Goal: Task Accomplishment & Management: Complete application form

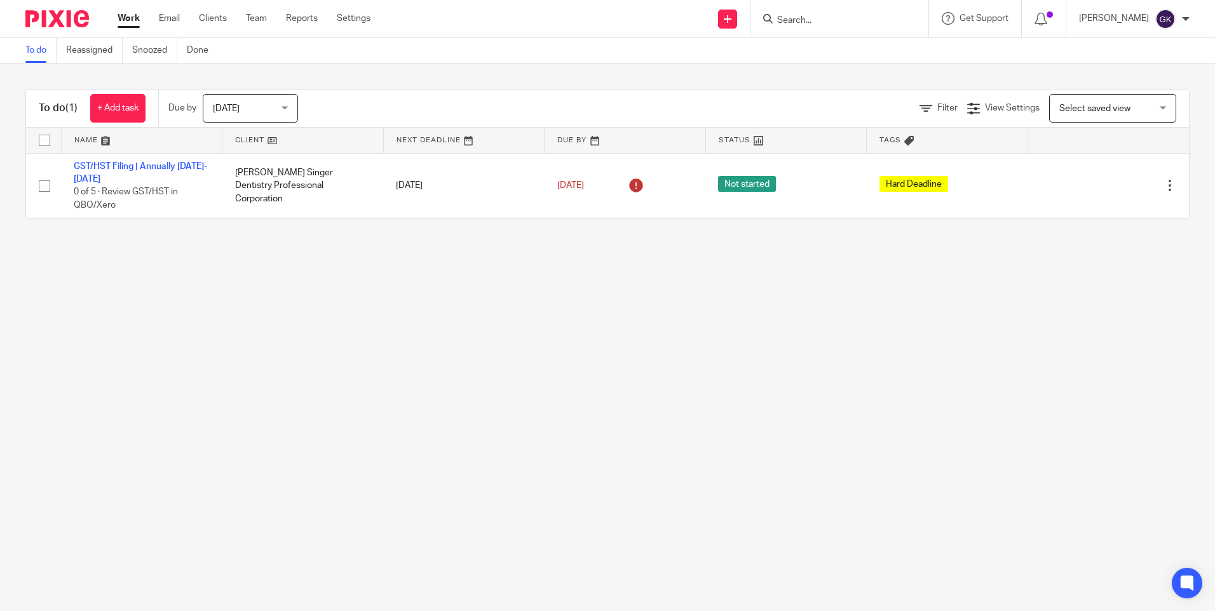
click at [845, 24] on input "Search" at bounding box center [833, 20] width 114 height 11
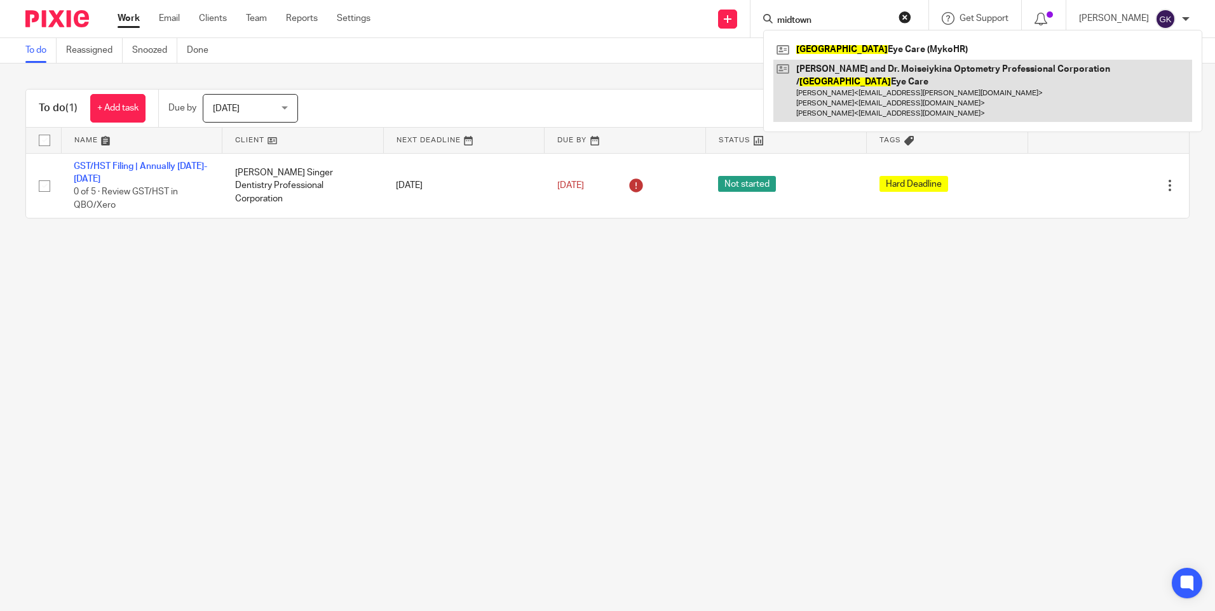
type input "midtown"
click at [855, 79] on link at bounding box center [982, 91] width 419 height 63
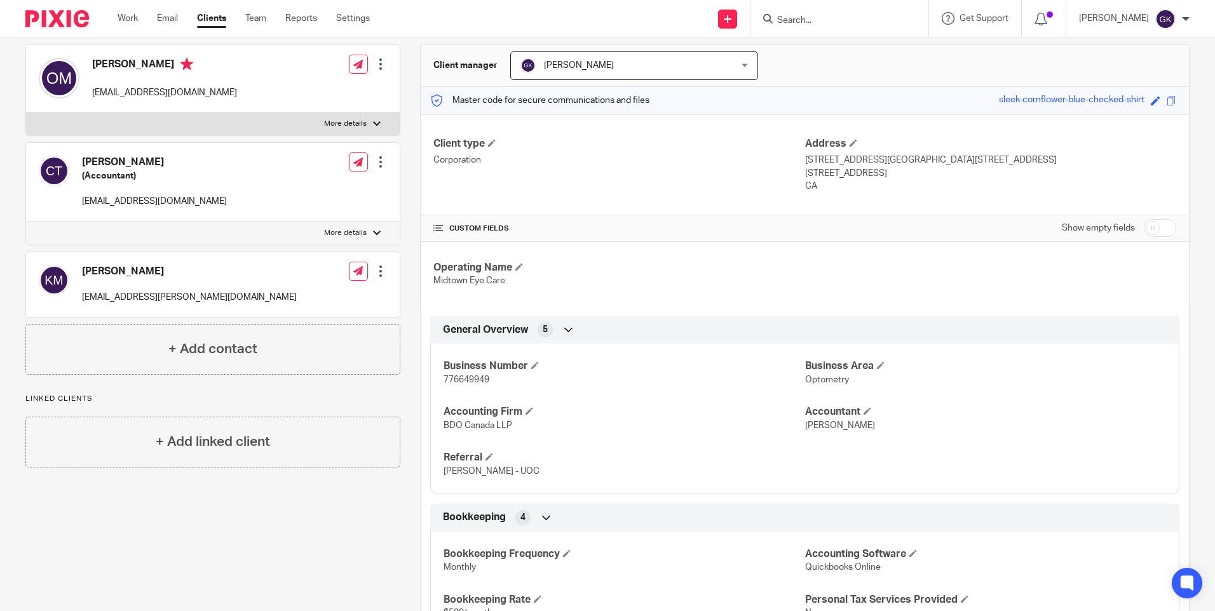
scroll to position [127, 0]
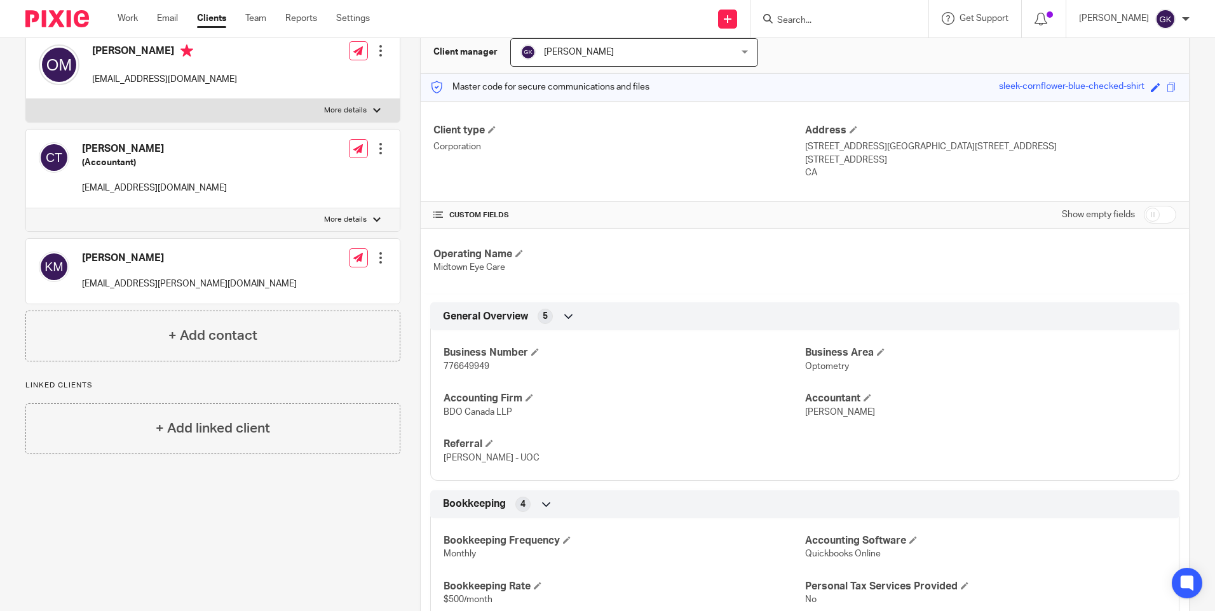
click at [465, 365] on span "776649949" at bounding box center [467, 366] width 46 height 9
copy span "776649949"
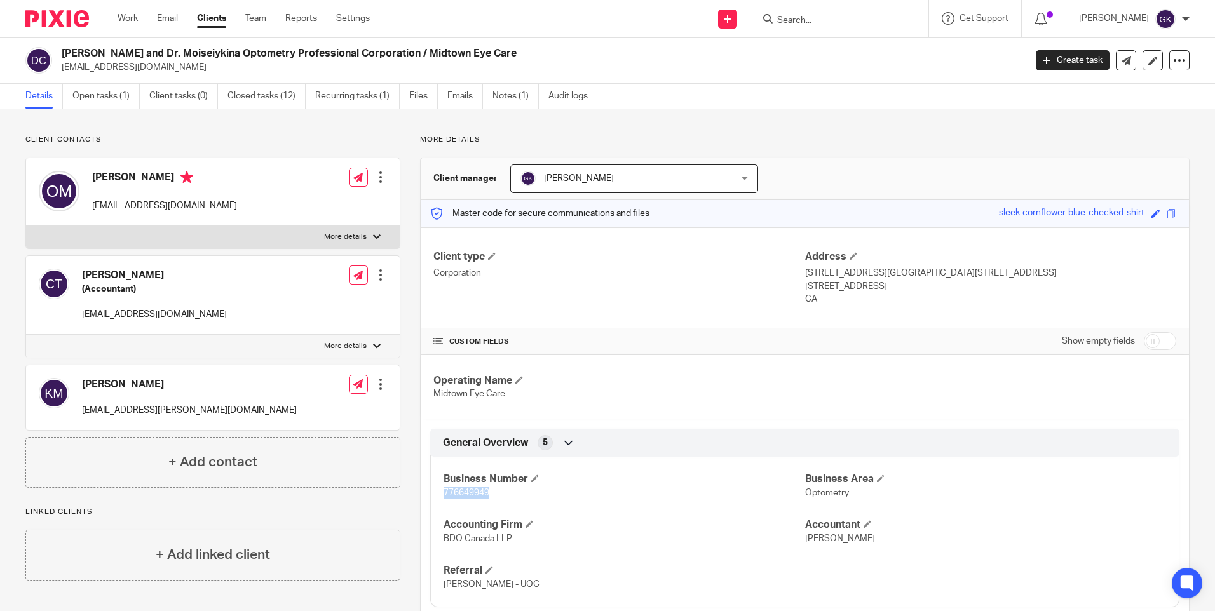
scroll to position [0, 0]
click at [102, 94] on link "Open tasks (1)" at bounding box center [105, 97] width 67 height 25
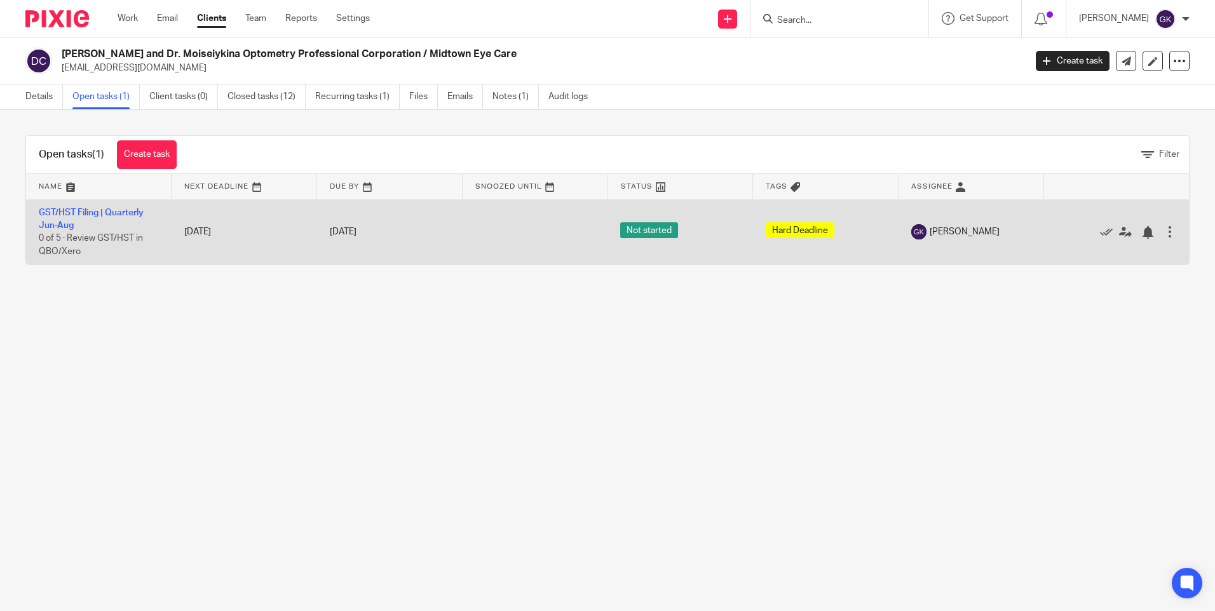
drag, startPoint x: 1085, startPoint y: 233, endPoint x: 1078, endPoint y: 233, distance: 7.7
click at [1100, 233] on icon at bounding box center [1106, 232] width 13 height 13
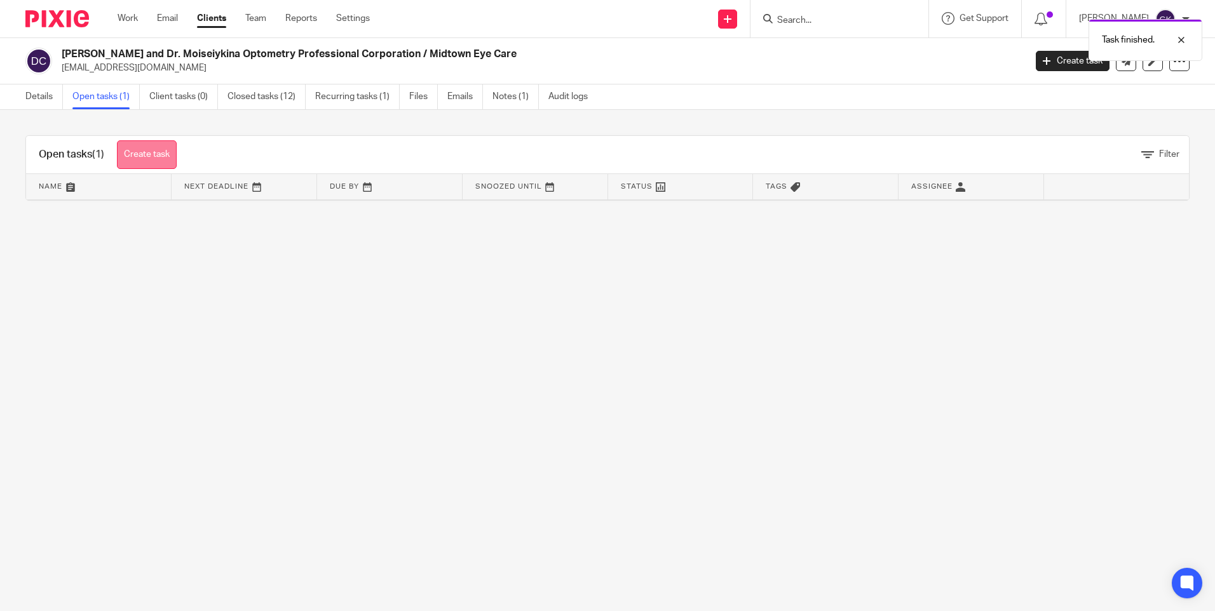
click at [168, 158] on link "Create task" at bounding box center [147, 154] width 60 height 29
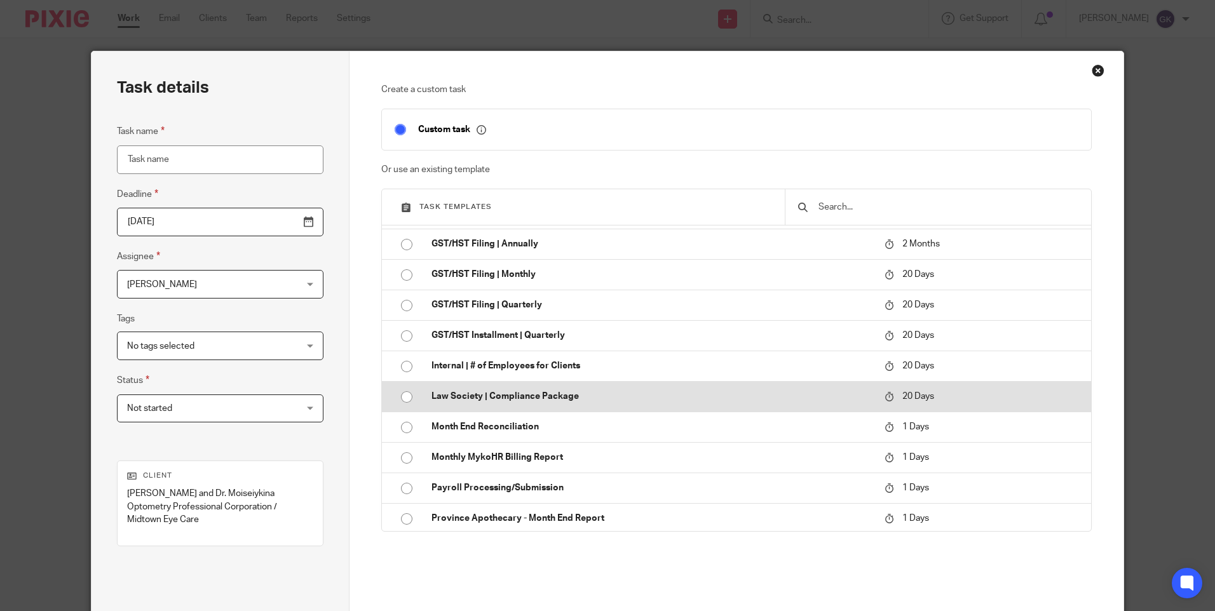
scroll to position [127, 0]
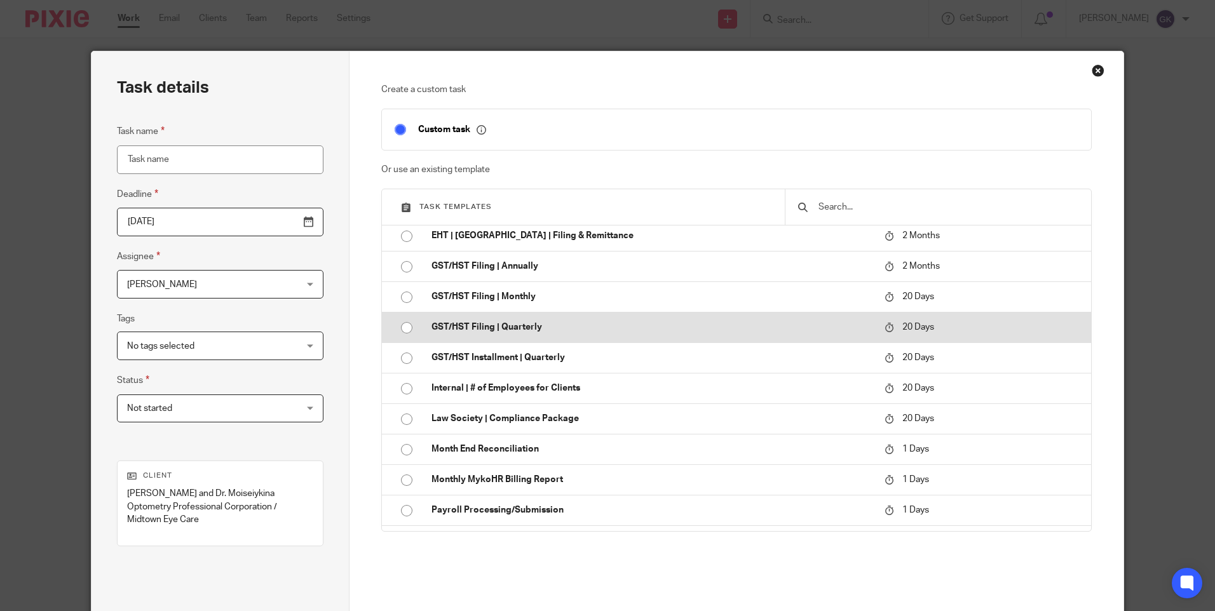
click at [498, 330] on p "GST/HST Filing | Quarterly" at bounding box center [652, 327] width 440 height 13
type input "2025-10-09"
type input "GST/HST Filing | Quarterly"
checkbox input "false"
radio input "true"
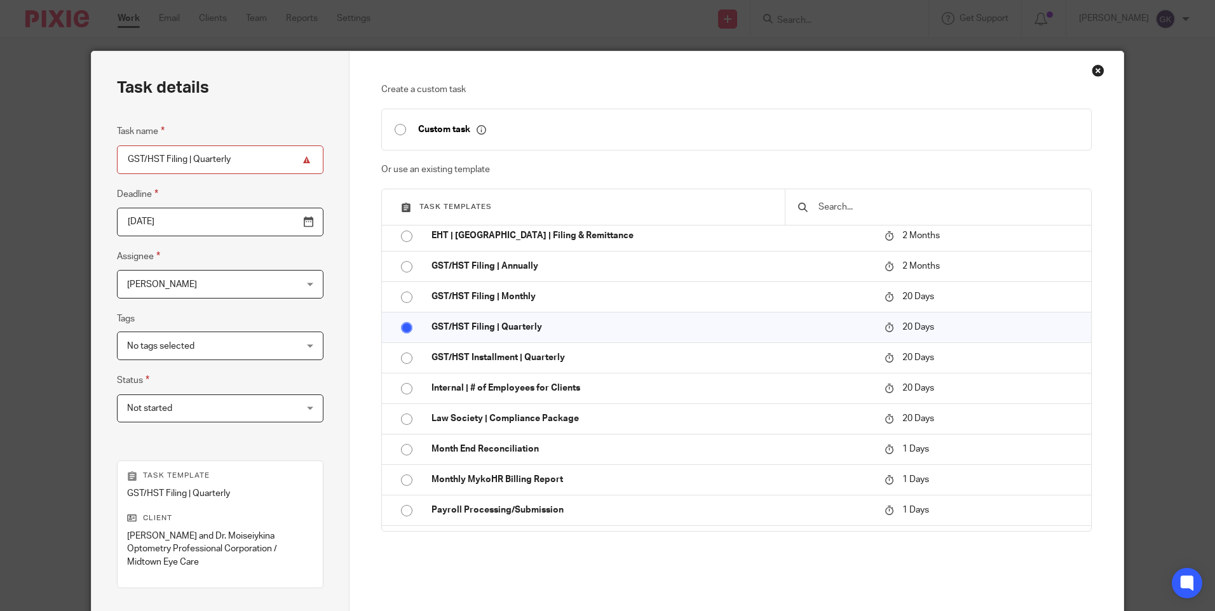
click at [233, 160] on input "GST/HST Filing | Quarterly" at bounding box center [220, 160] width 207 height 29
type input "GST/HST Filing | Quarterly Sep-Nov 2025"
click at [277, 220] on input "2025-10-09" at bounding box center [220, 222] width 207 height 29
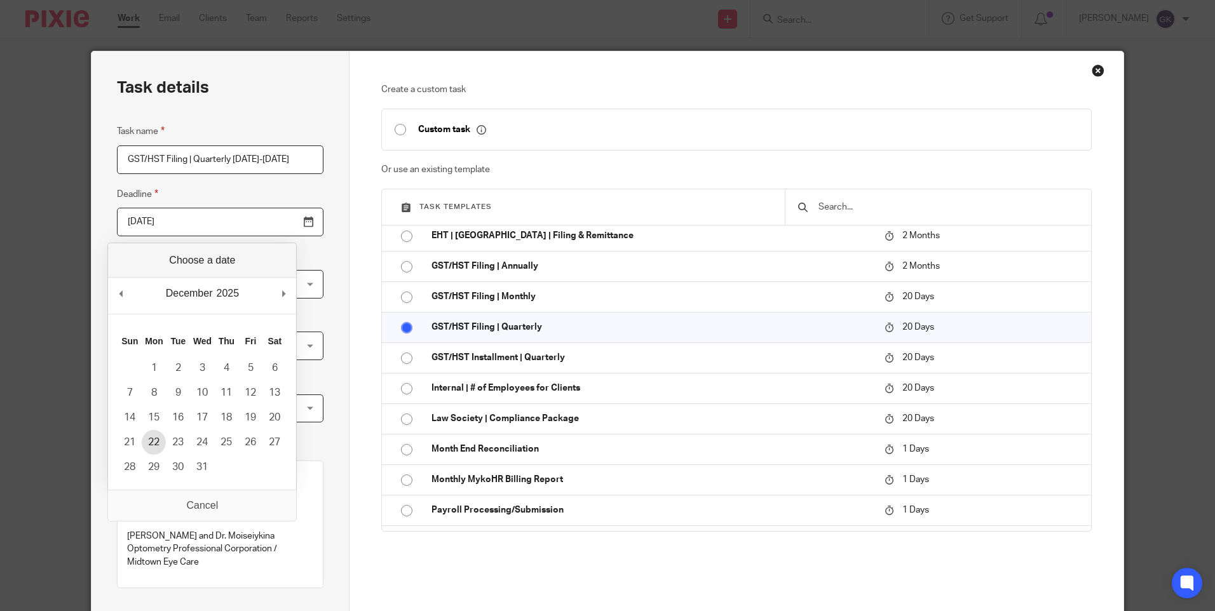
type input "2025-12-22"
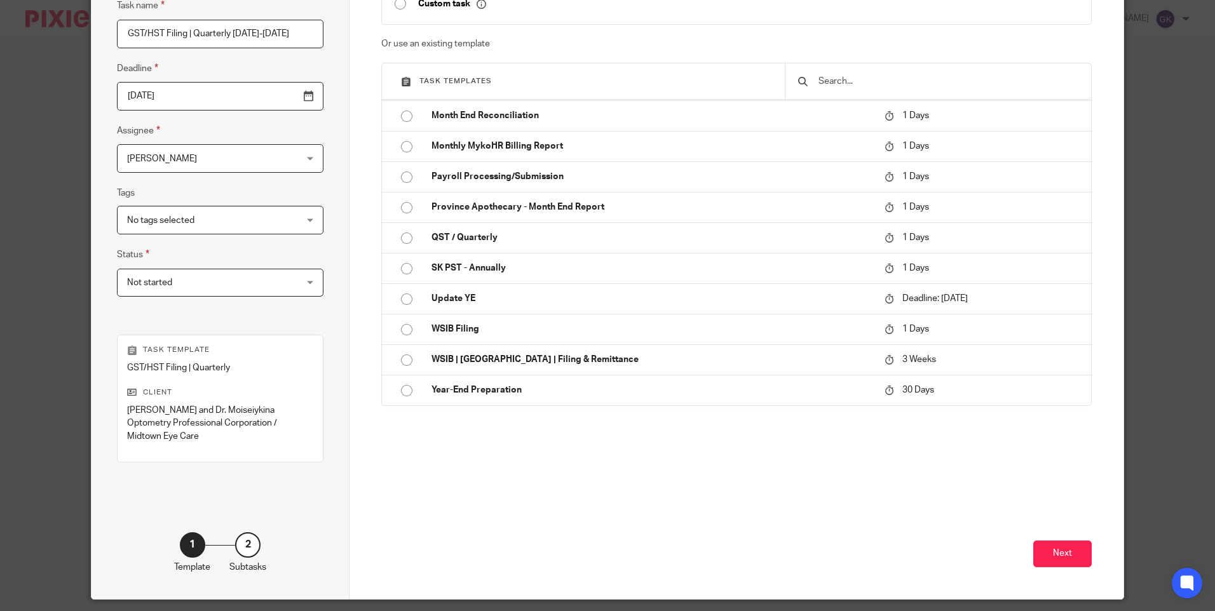
scroll to position [153, 0]
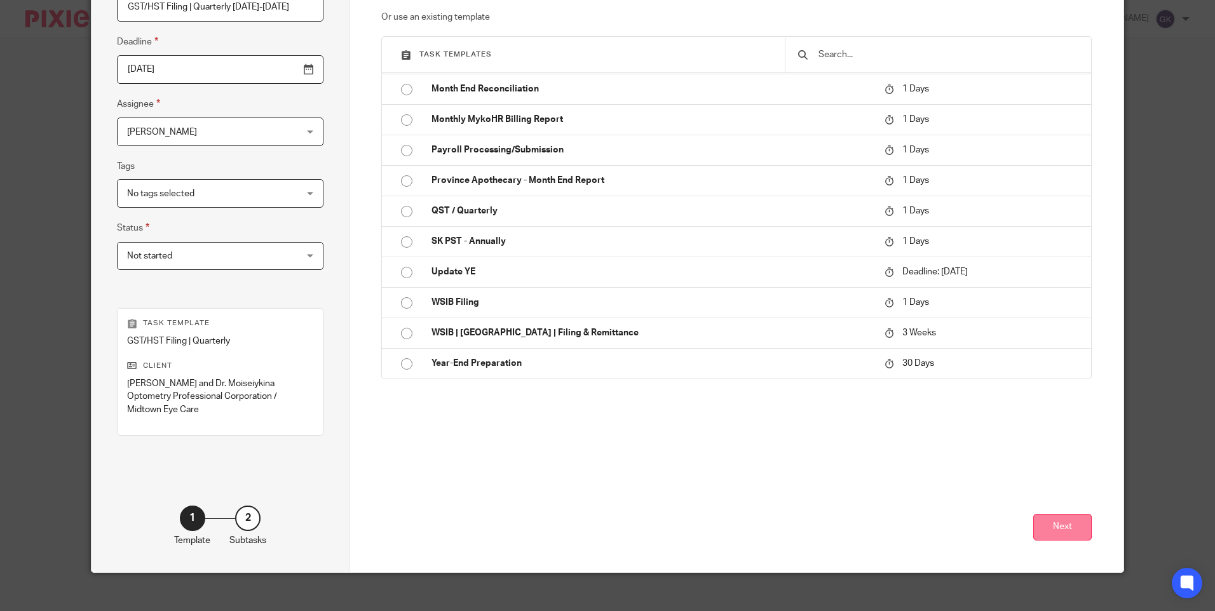
click at [1071, 514] on button "Next" at bounding box center [1062, 527] width 58 height 27
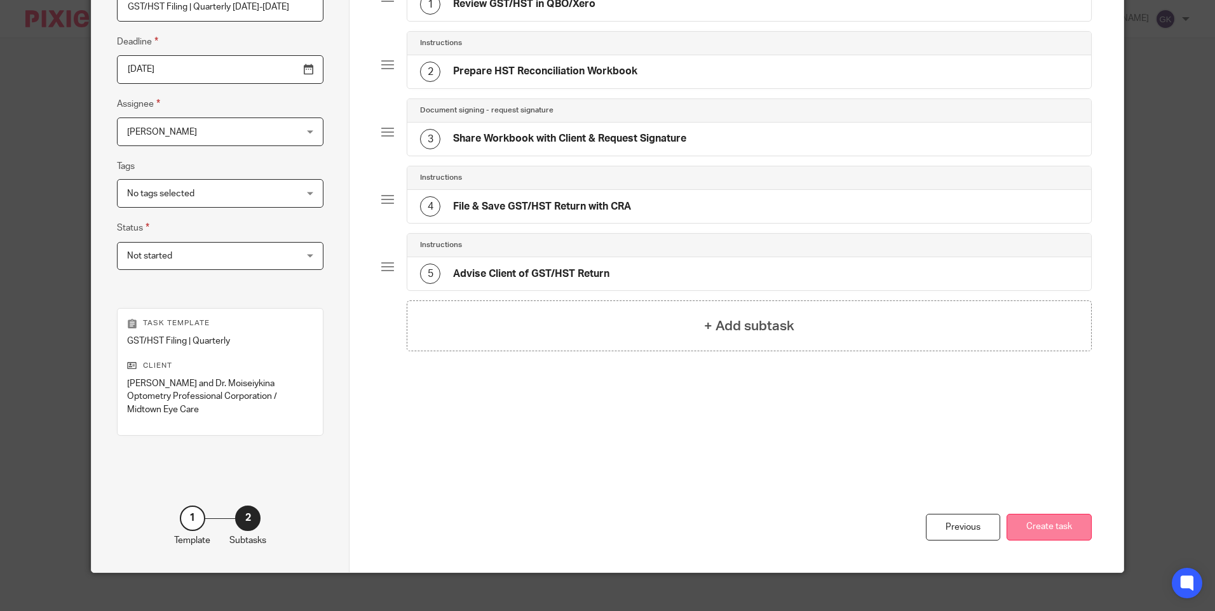
click at [1042, 520] on button "Create task" at bounding box center [1049, 527] width 85 height 27
